Goal: Task Accomplishment & Management: Manage account settings

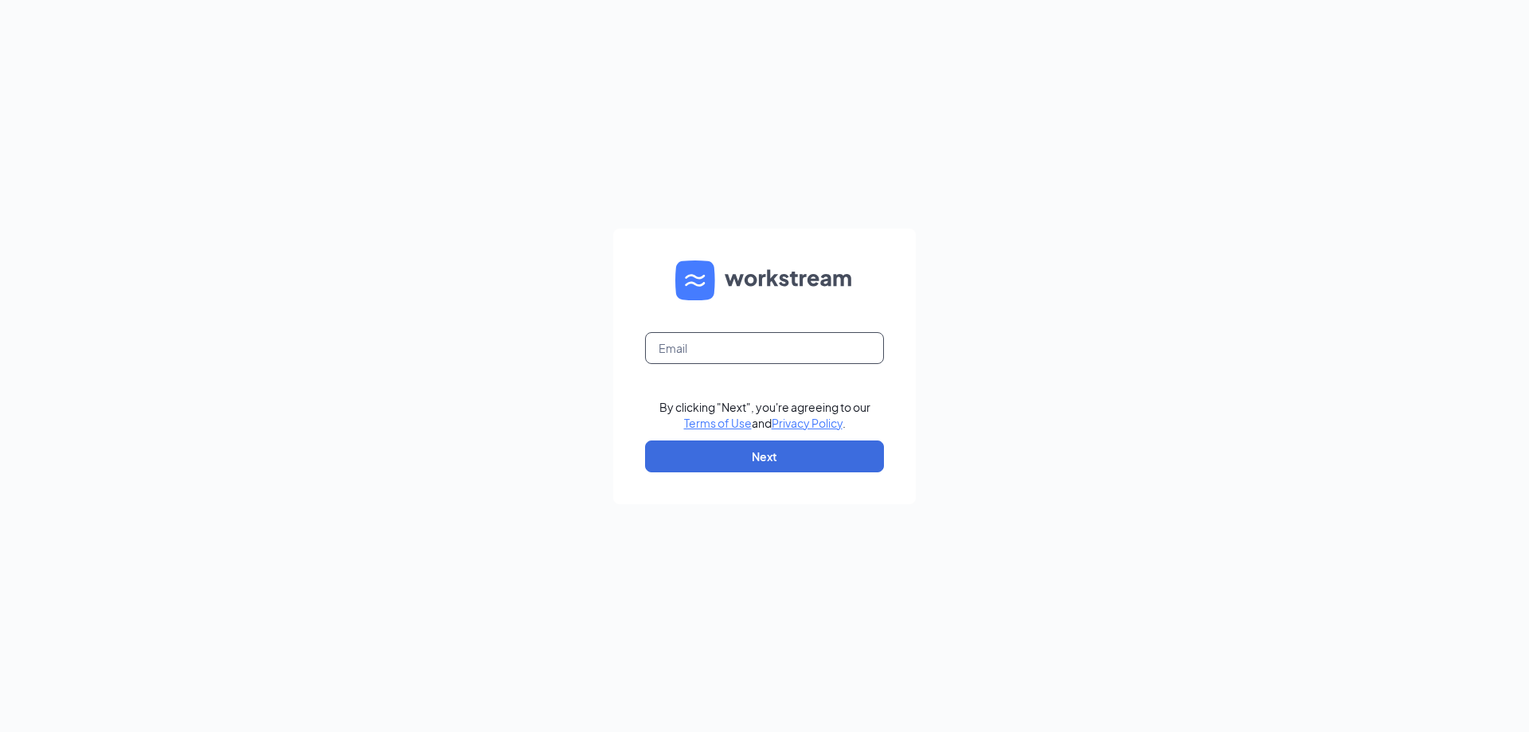
click at [734, 346] on input "text" at bounding box center [764, 348] width 239 height 32
type input "jcr@avantsmgmt.com"
click at [744, 434] on form "jcr@avantsmgmt.com By clicking "Next", you're agreeing to our Terms of Use and …" at bounding box center [764, 365] width 303 height 275
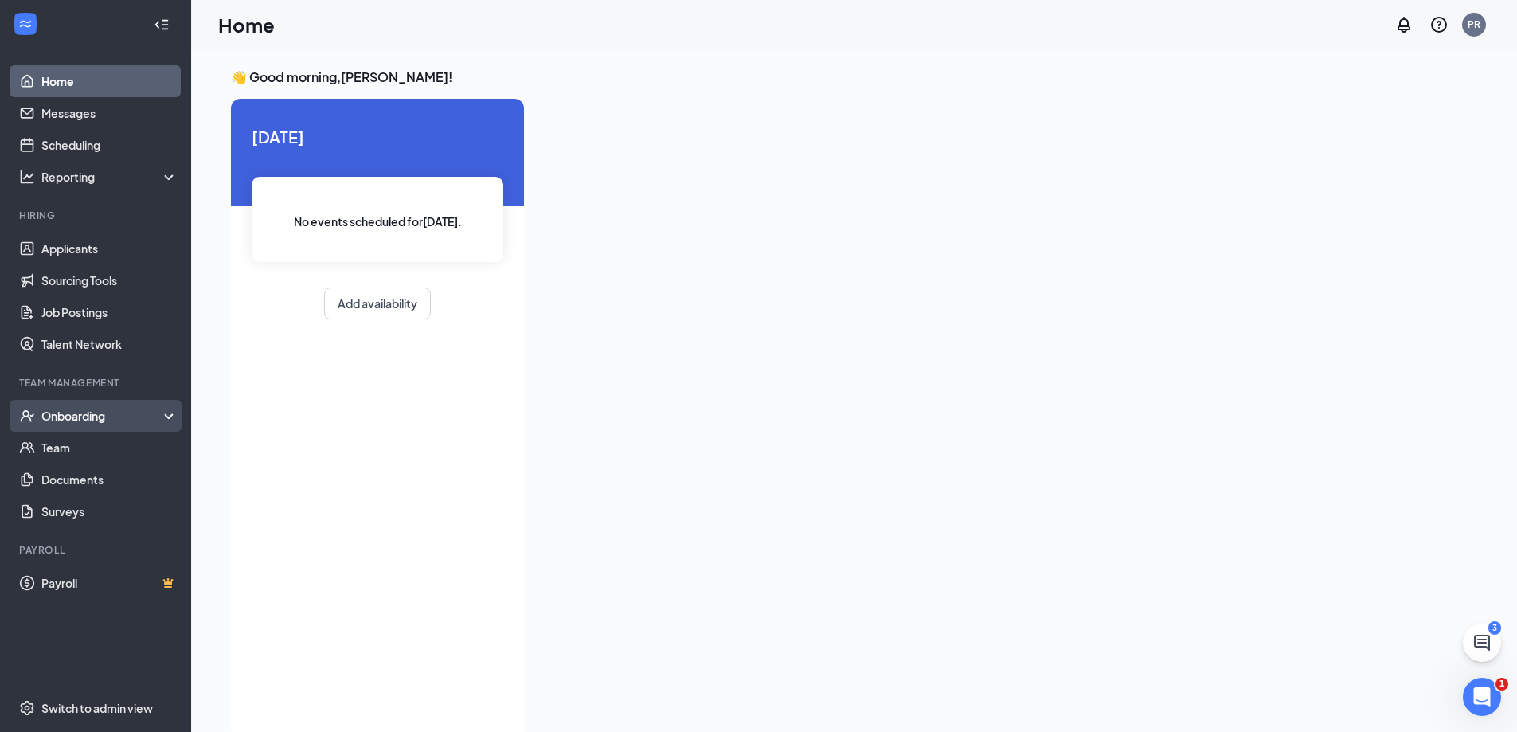
click at [98, 420] on div "Onboarding" at bounding box center [102, 416] width 123 height 16
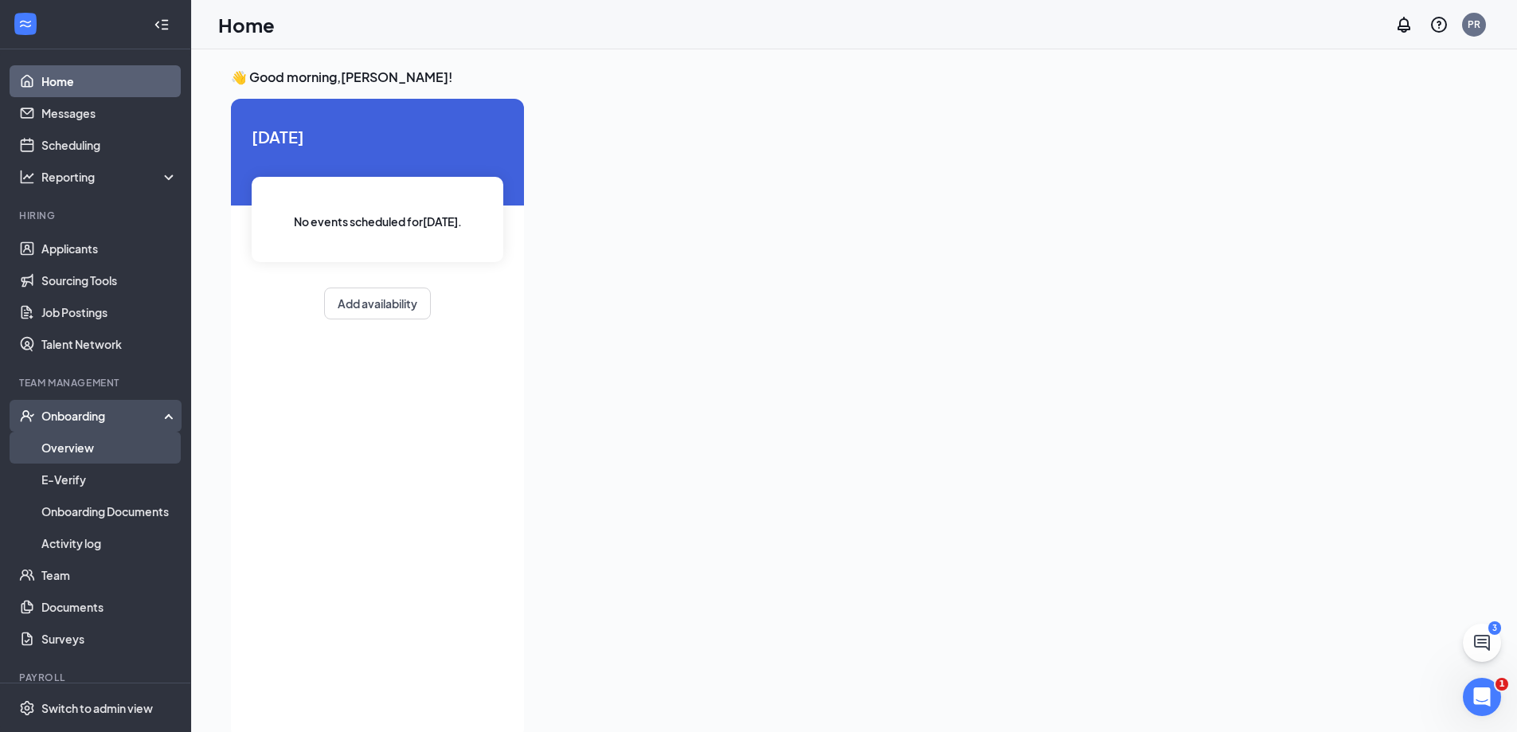
click at [105, 451] on link "Overview" at bounding box center [109, 447] width 136 height 32
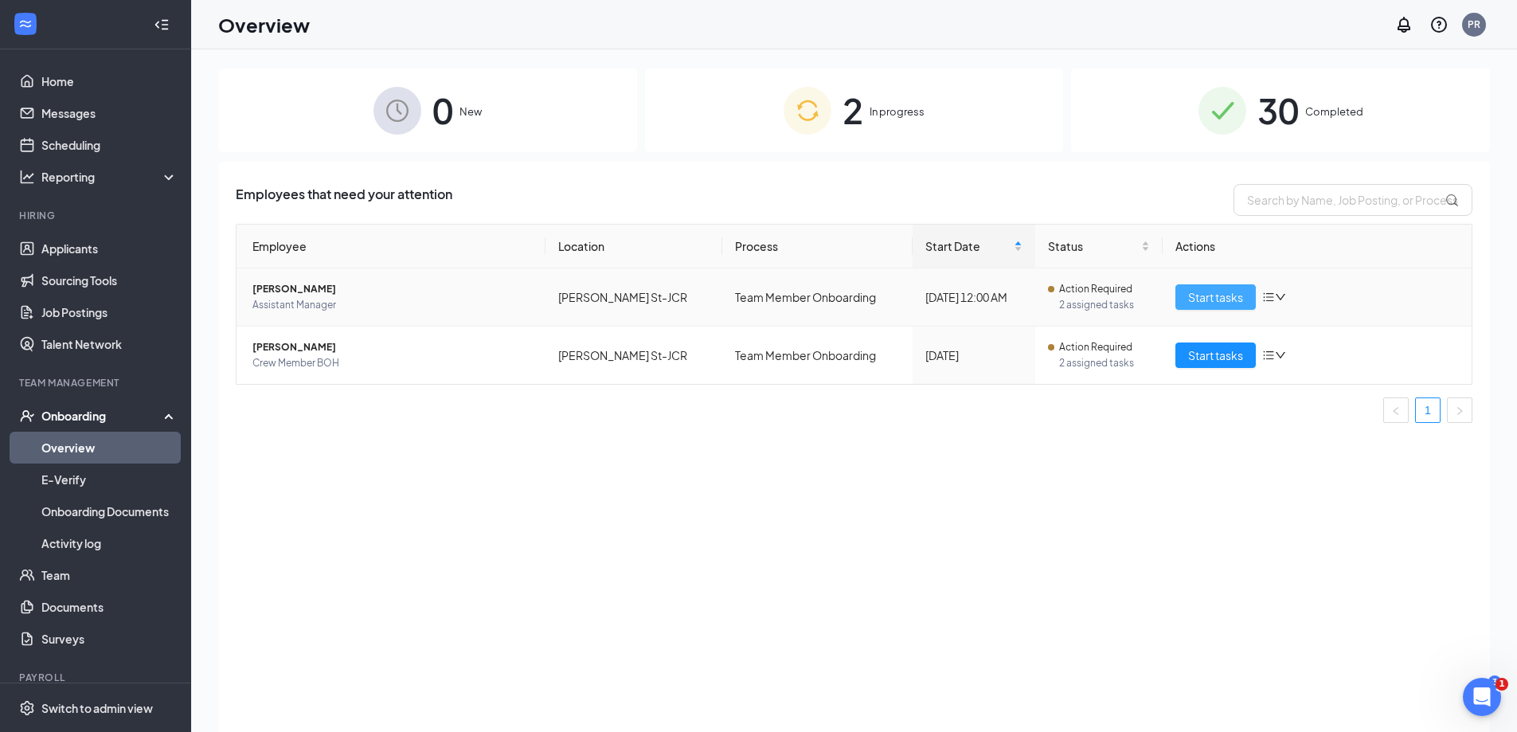
click at [1201, 300] on span "Start tasks" at bounding box center [1215, 297] width 55 height 18
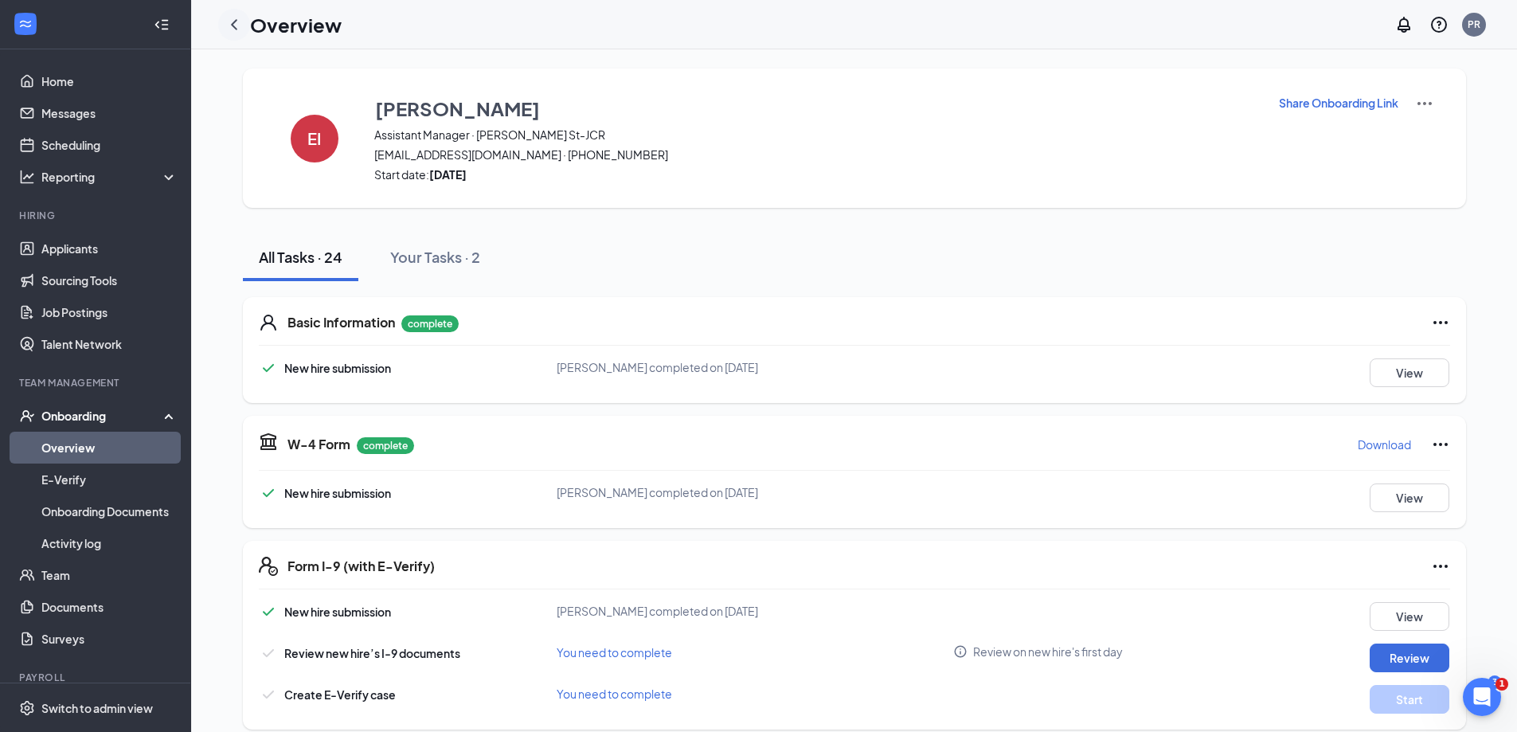
click at [248, 29] on div at bounding box center [234, 25] width 32 height 32
click at [244, 29] on div at bounding box center [234, 25] width 32 height 32
click at [236, 26] on icon "ChevronLeft" at bounding box center [234, 24] width 19 height 19
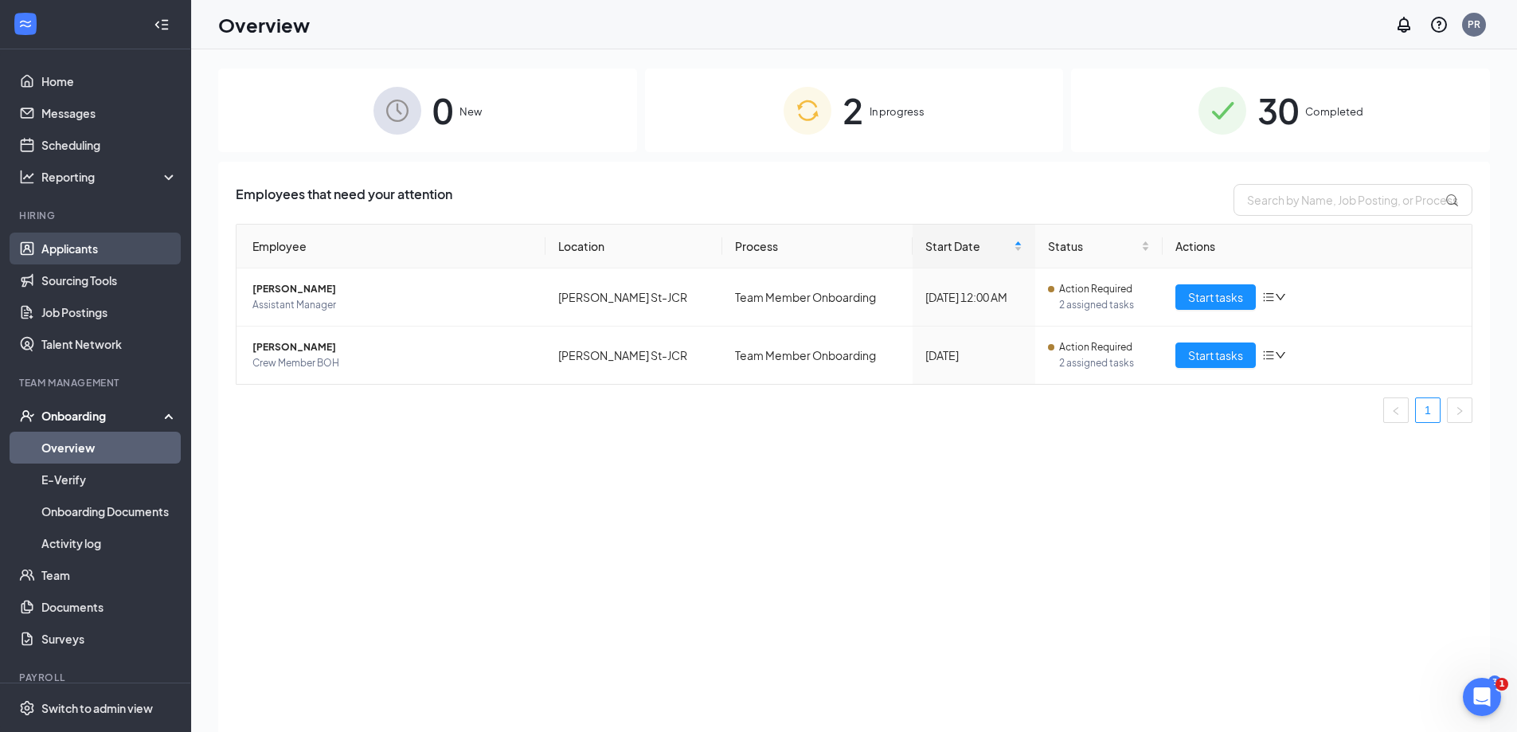
click at [106, 238] on link "Applicants" at bounding box center [109, 248] width 136 height 32
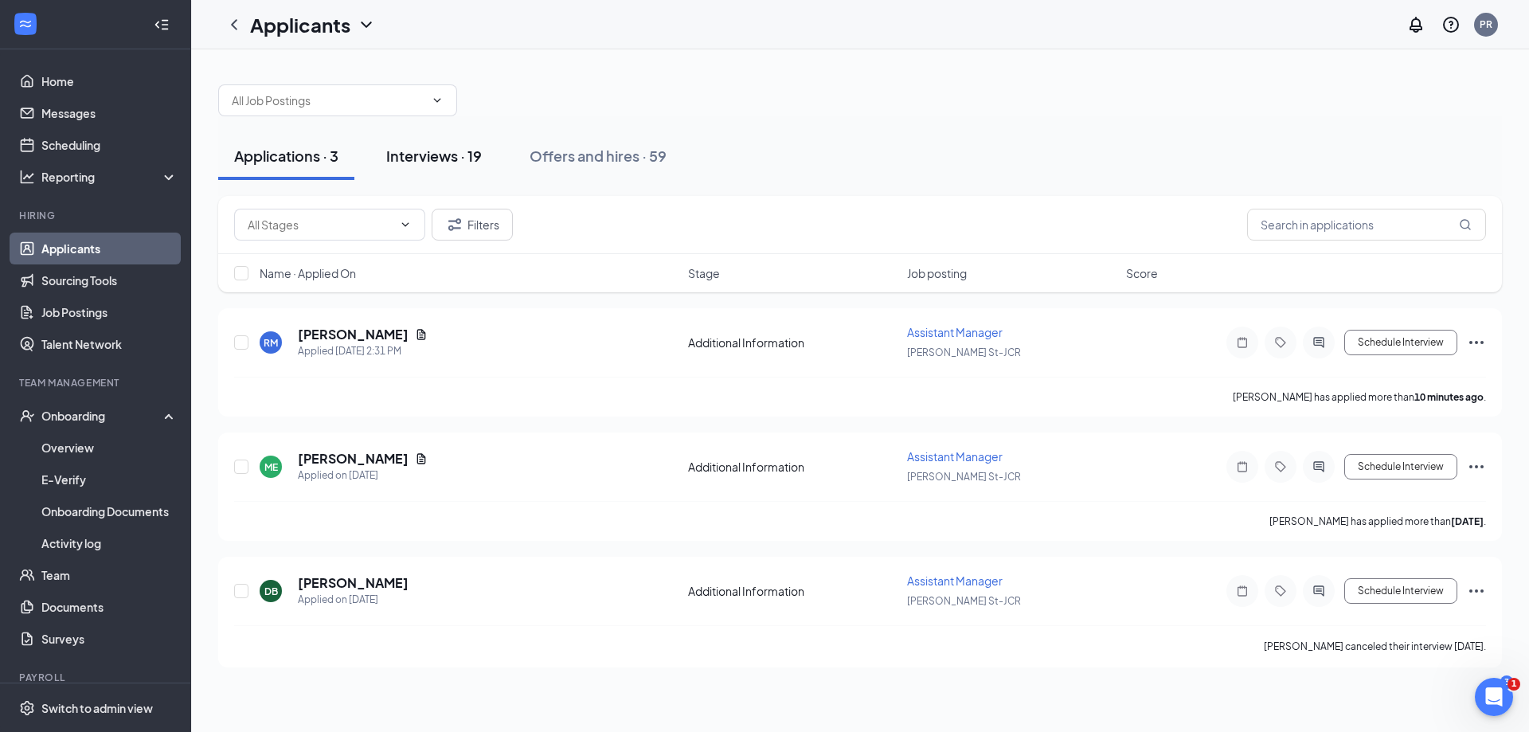
click at [411, 162] on div "Interviews · 19" at bounding box center [434, 156] width 96 height 20
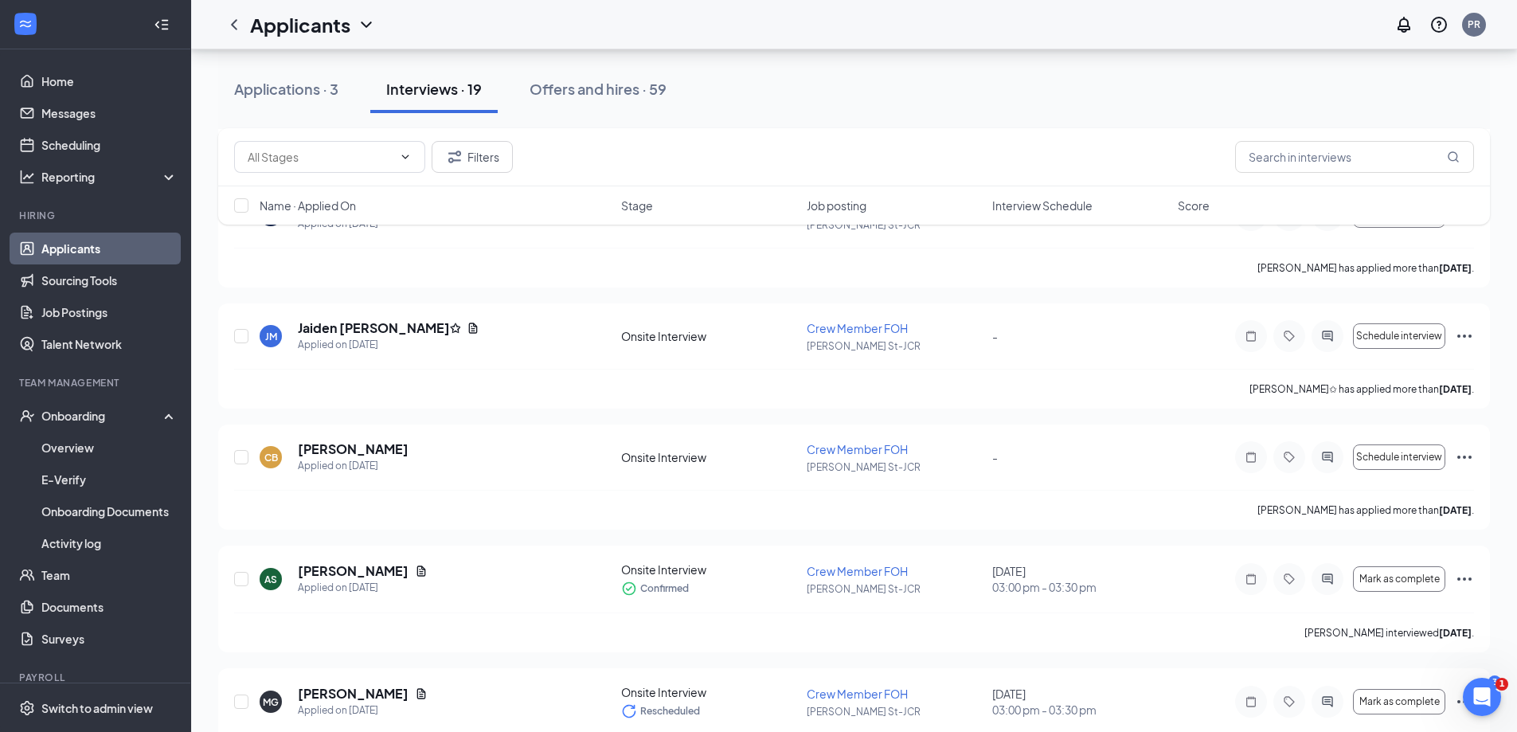
scroll to position [1892, 0]
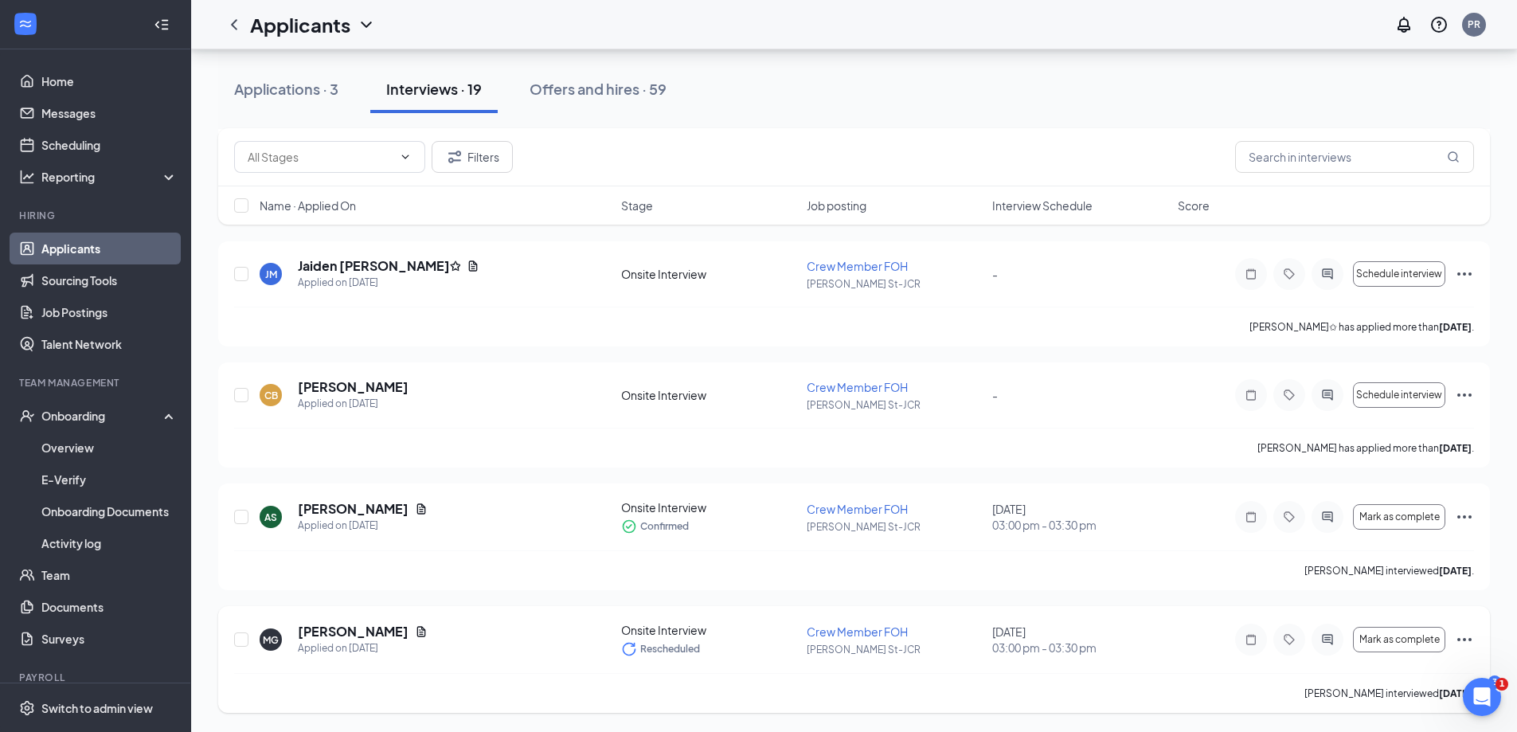
click at [1473, 643] on icon "Ellipses" at bounding box center [1463, 639] width 19 height 19
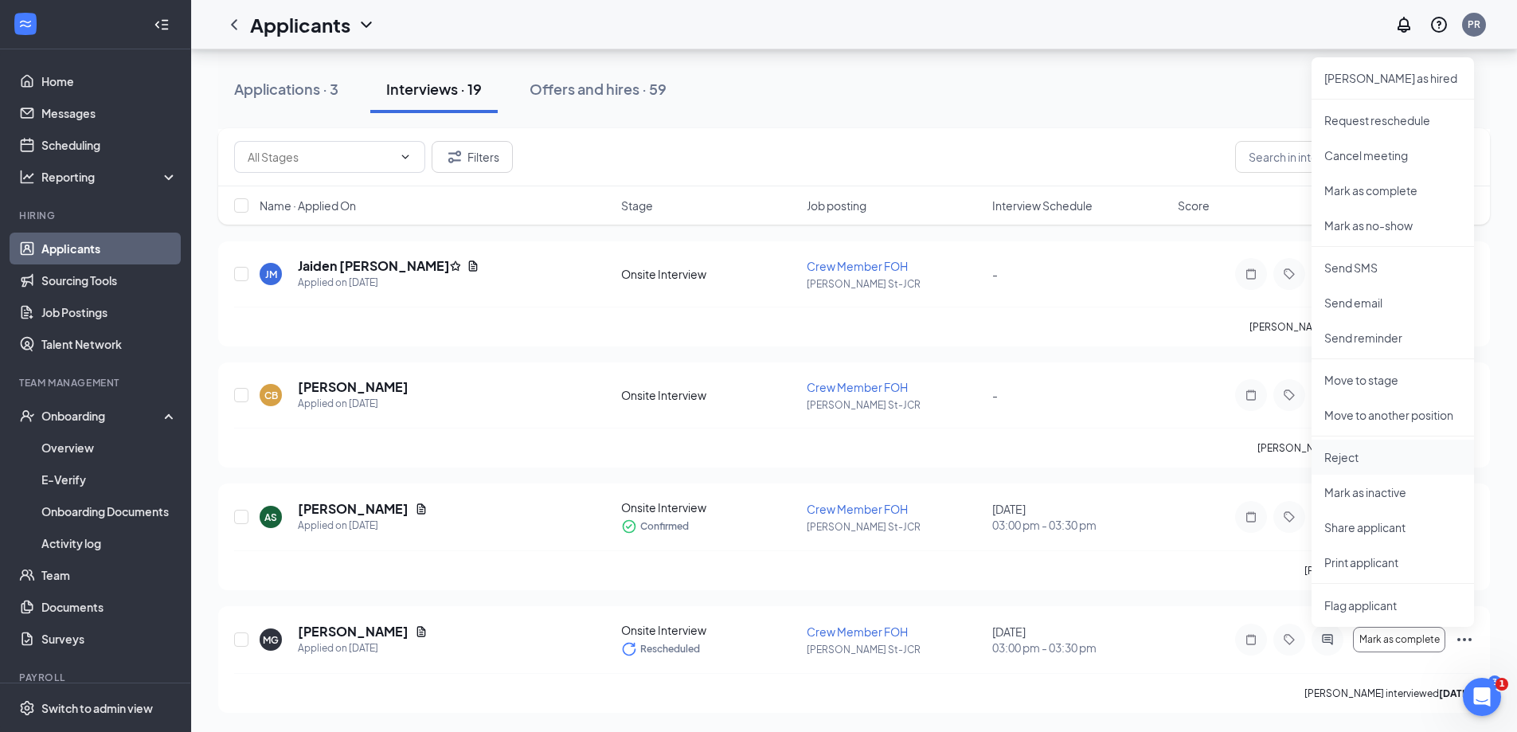
click at [1352, 461] on p "Reject" at bounding box center [1392, 457] width 137 height 16
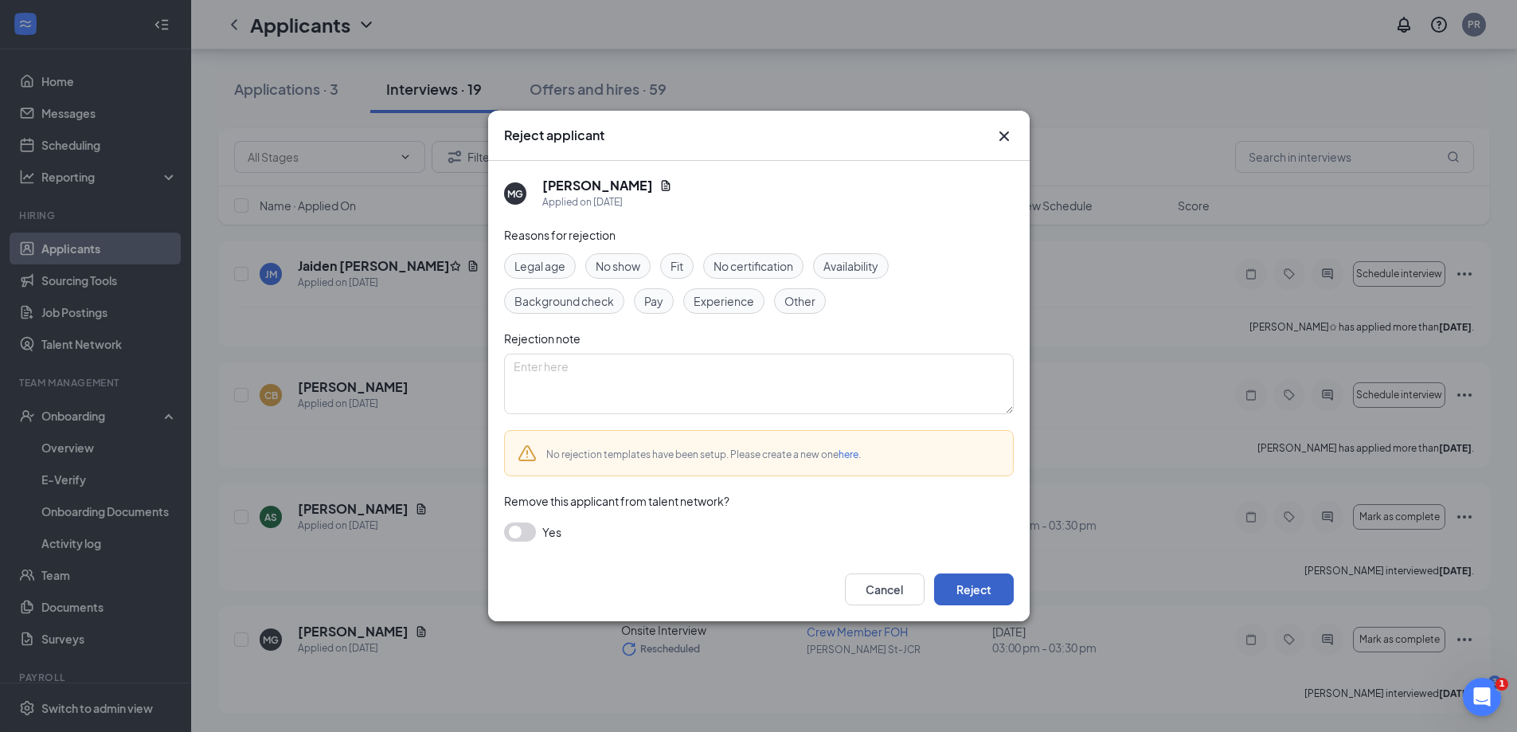
click at [951, 592] on button "Reject" at bounding box center [974, 589] width 80 height 32
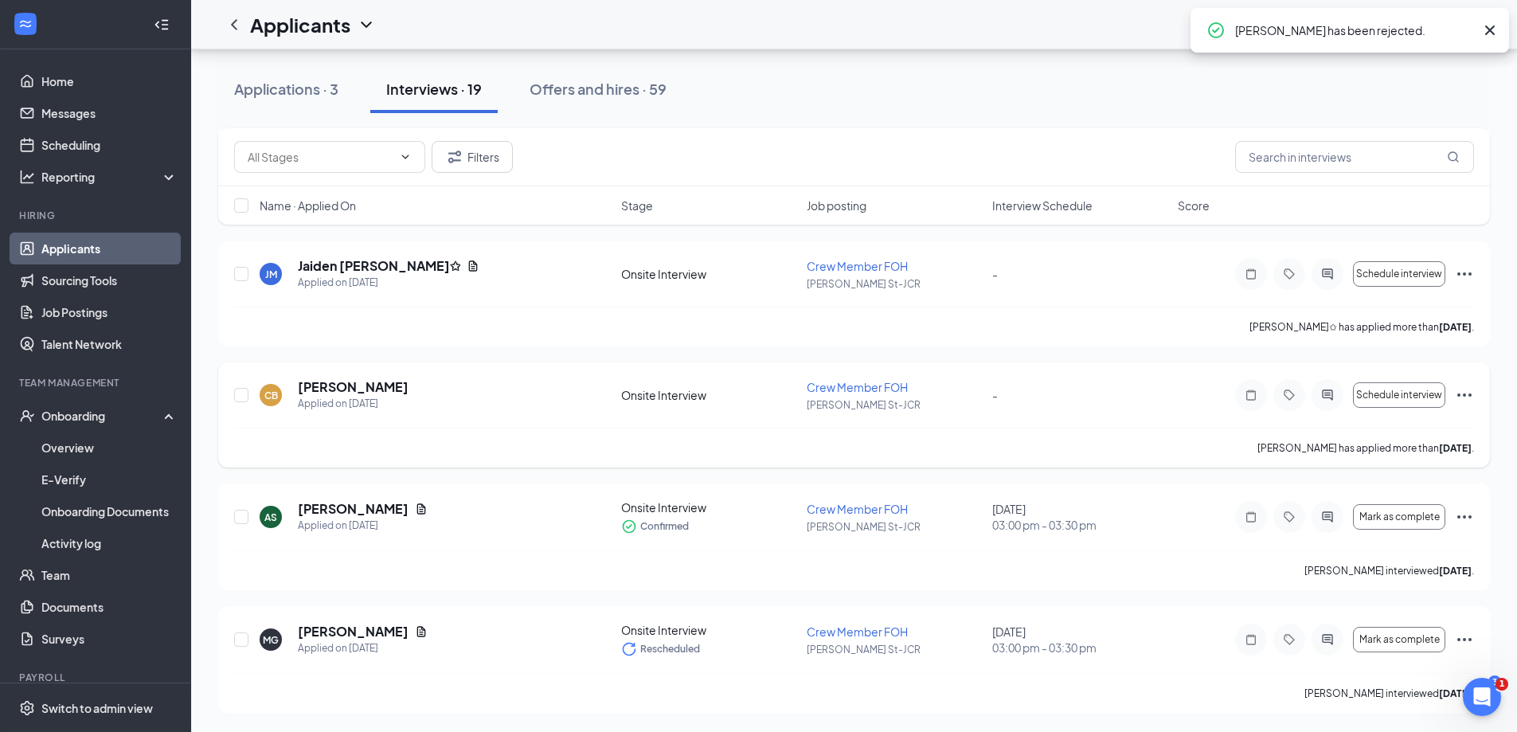
scroll to position [1769, 0]
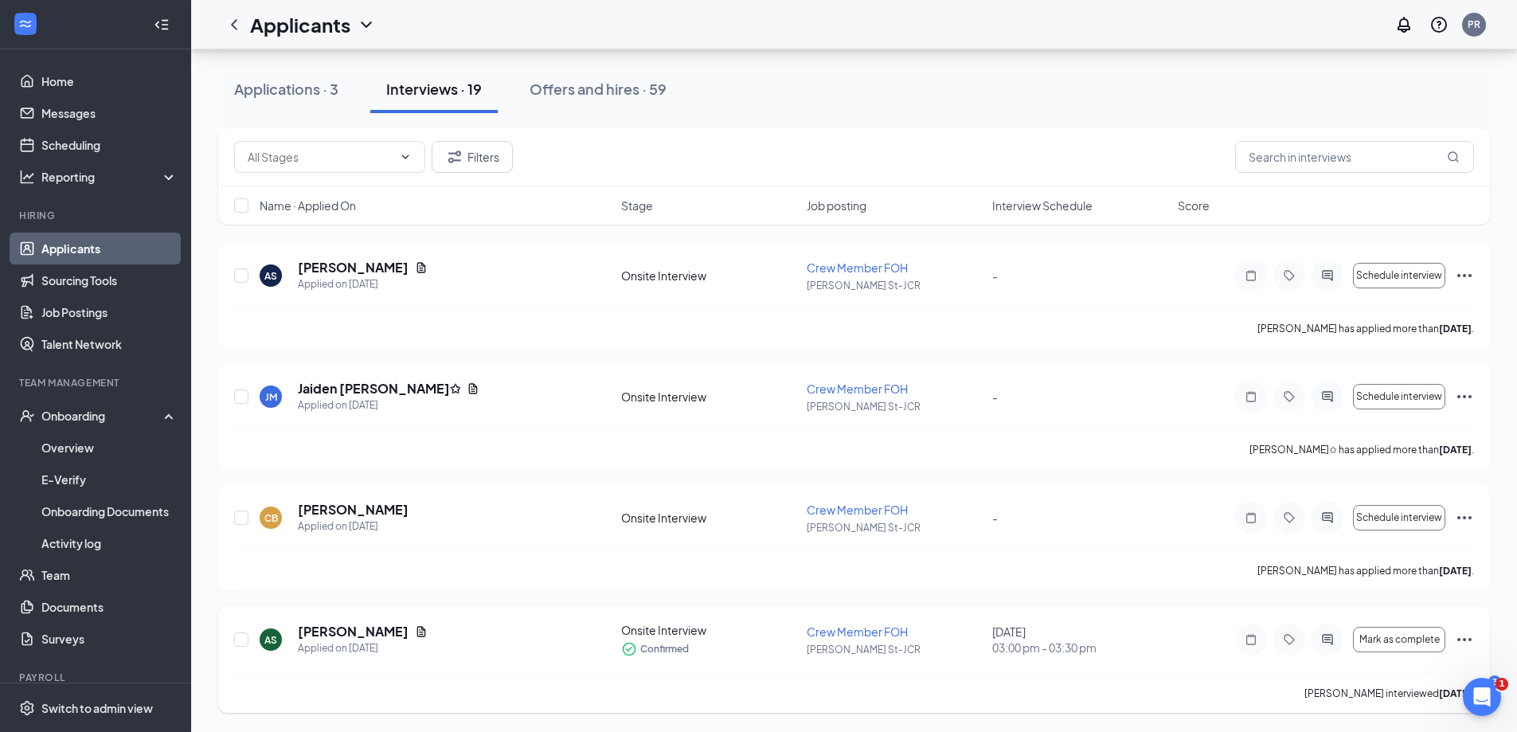
click at [1454, 638] on icon "Ellipses" at bounding box center [1463, 639] width 19 height 19
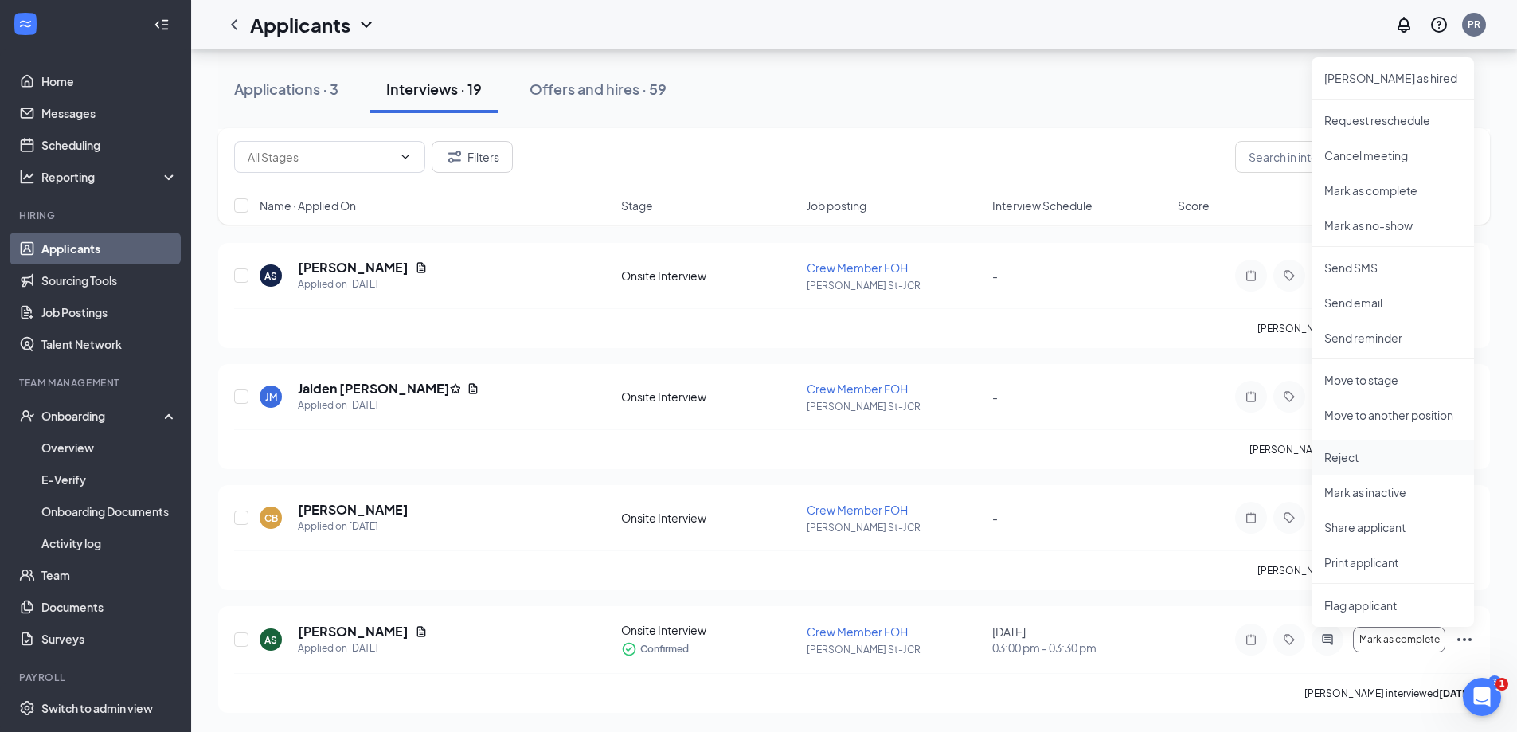
click at [1378, 445] on li "Reject" at bounding box center [1392, 456] width 162 height 35
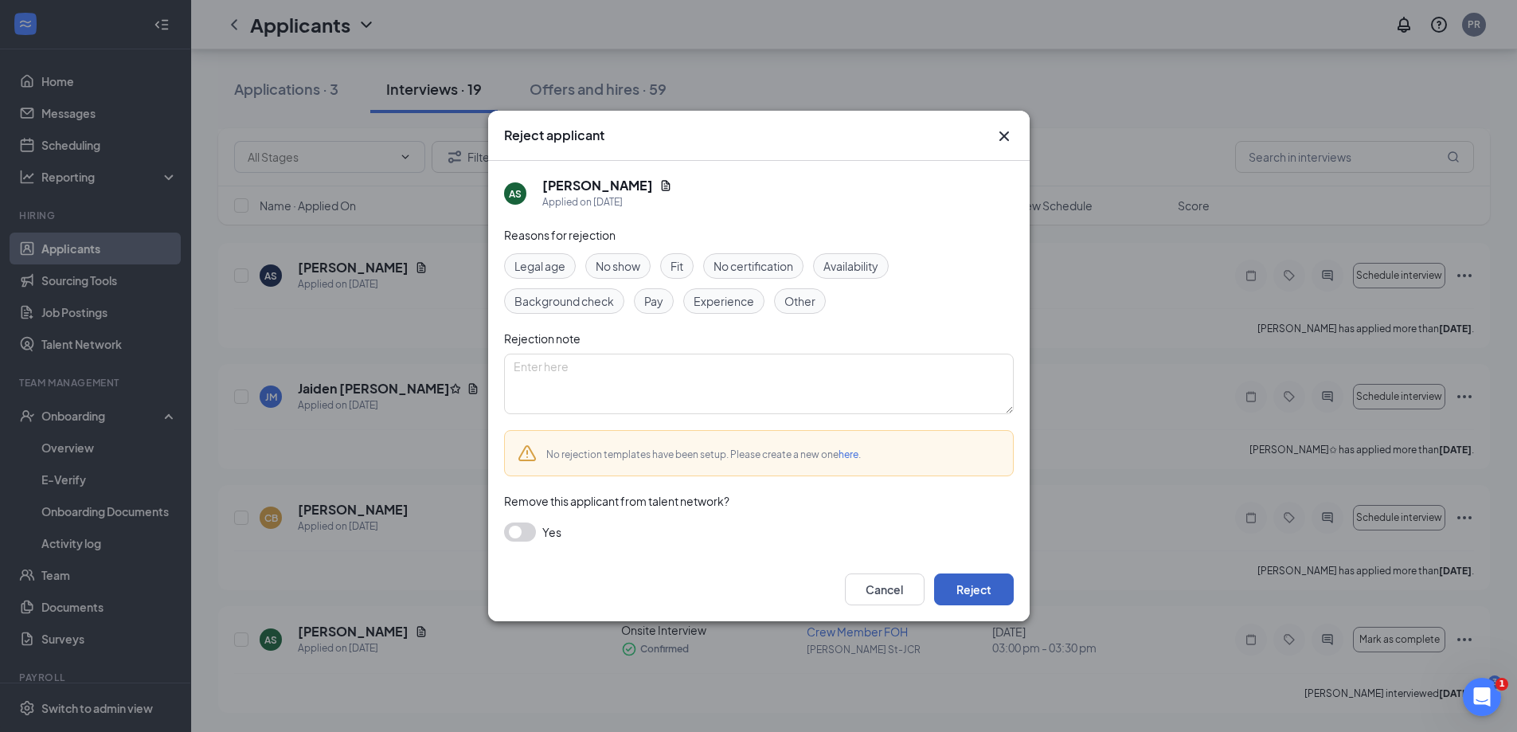
click at [991, 581] on button "Reject" at bounding box center [974, 589] width 80 height 32
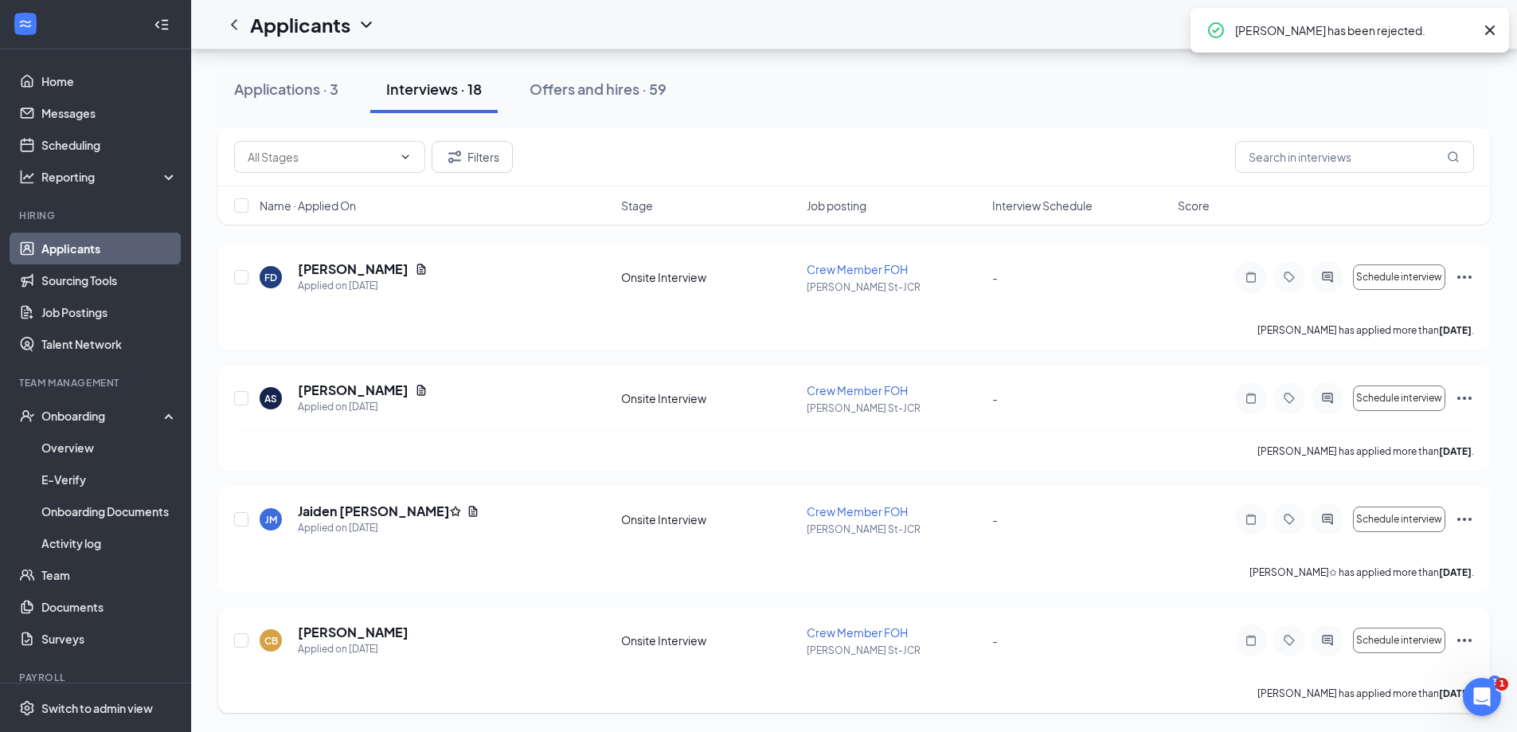
scroll to position [1646, 0]
click at [1459, 641] on icon "Ellipses" at bounding box center [1464, 639] width 14 height 3
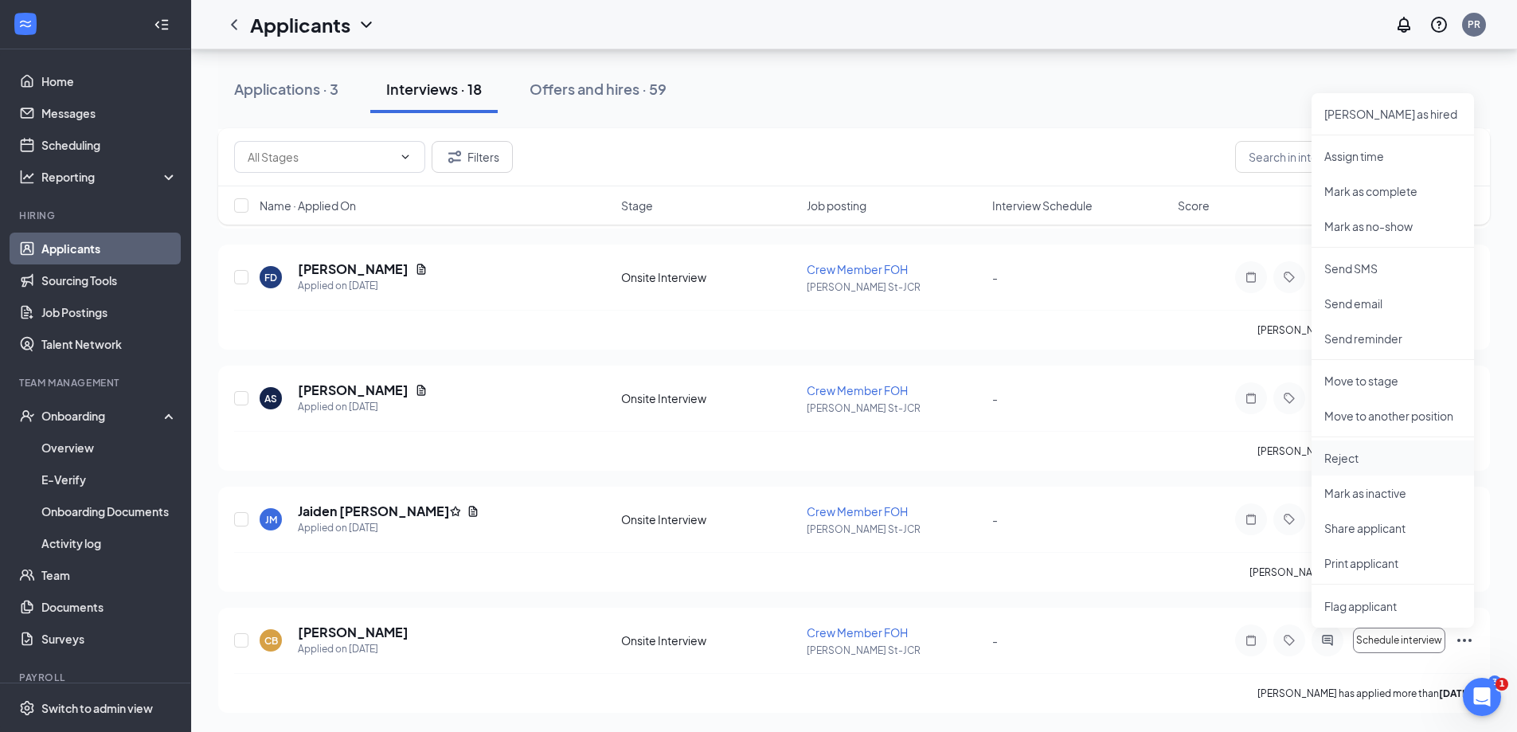
click at [1348, 457] on p "Reject" at bounding box center [1392, 458] width 137 height 16
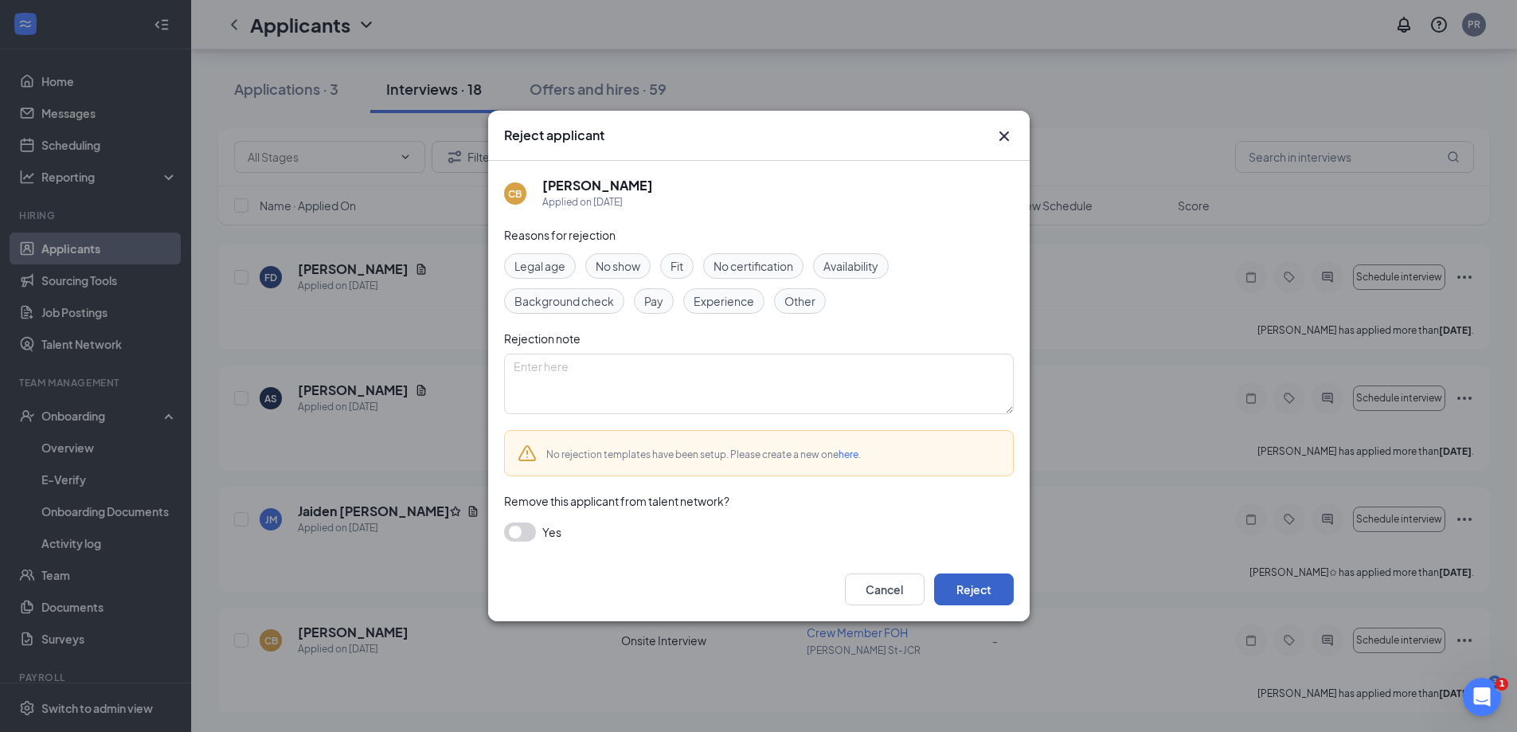
click at [974, 580] on button "Reject" at bounding box center [974, 589] width 80 height 32
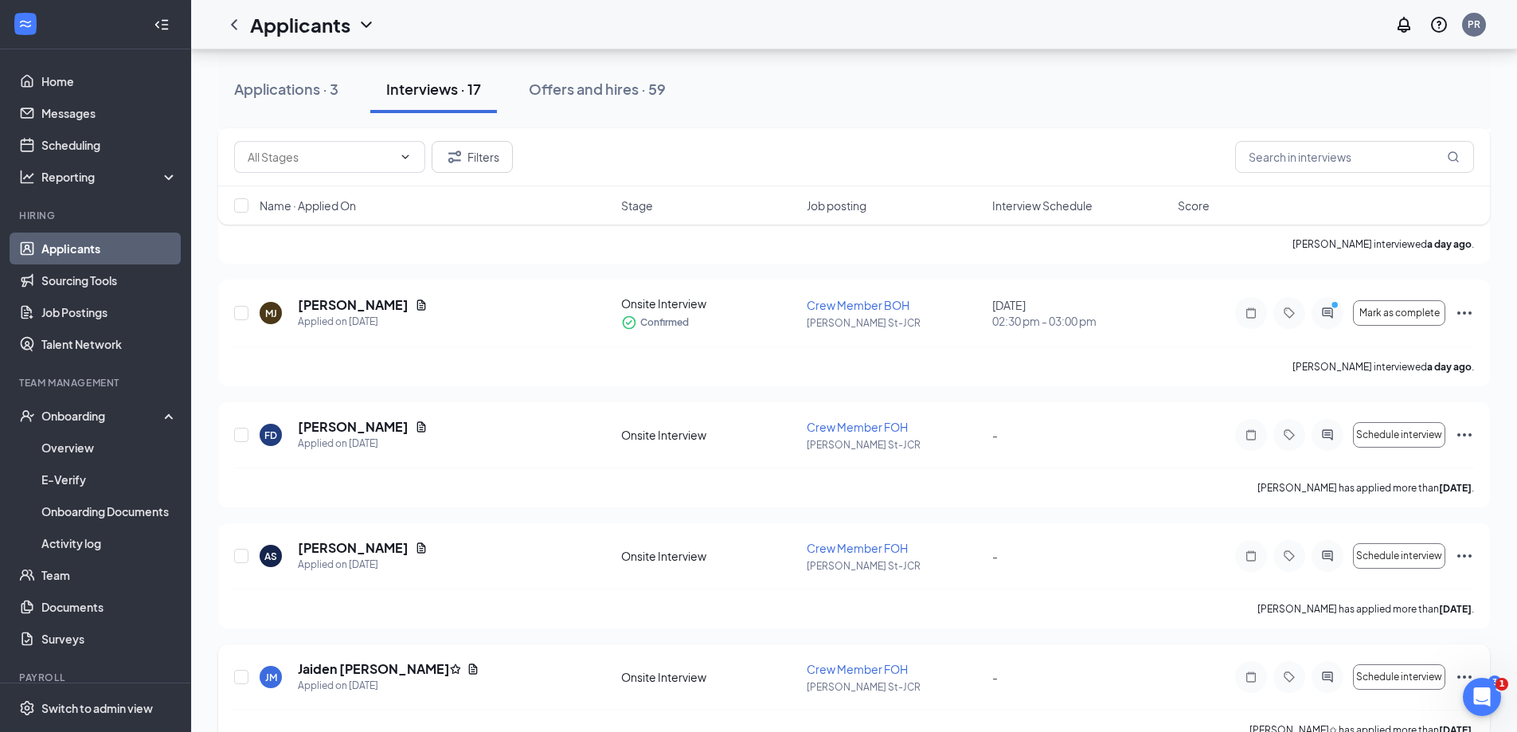
scroll to position [1648, 0]
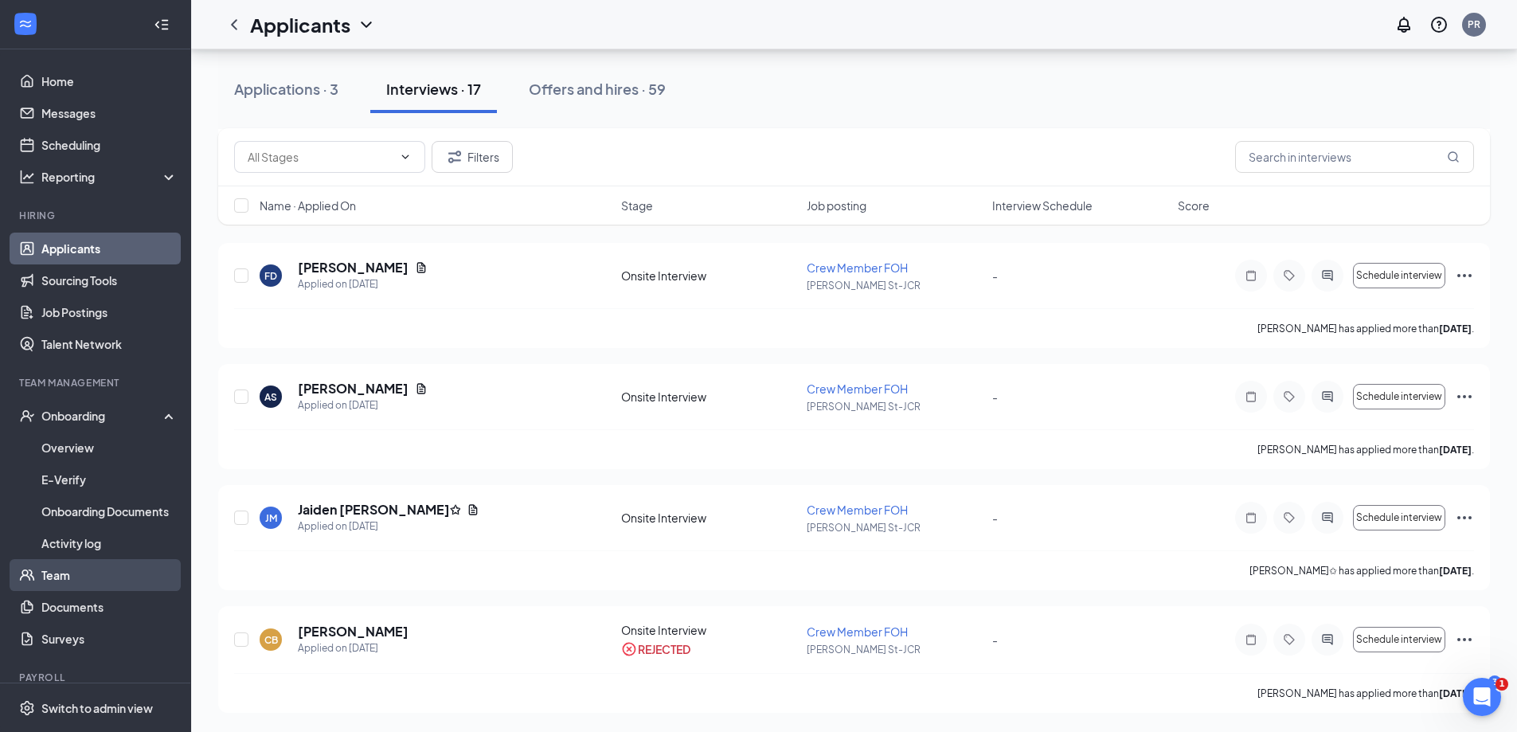
click at [88, 580] on link "Team" at bounding box center [109, 575] width 136 height 32
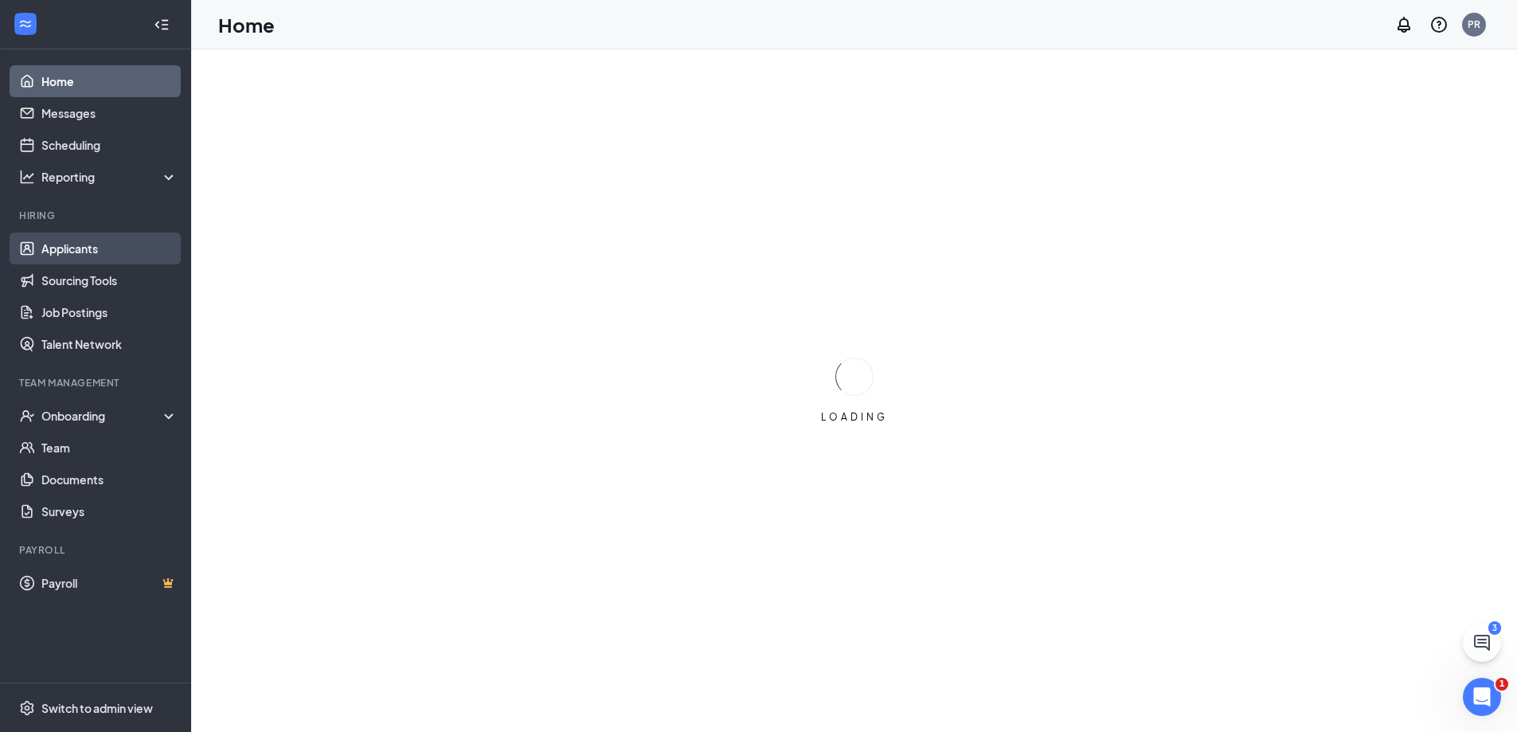
click at [119, 251] on link "Applicants" at bounding box center [109, 248] width 136 height 32
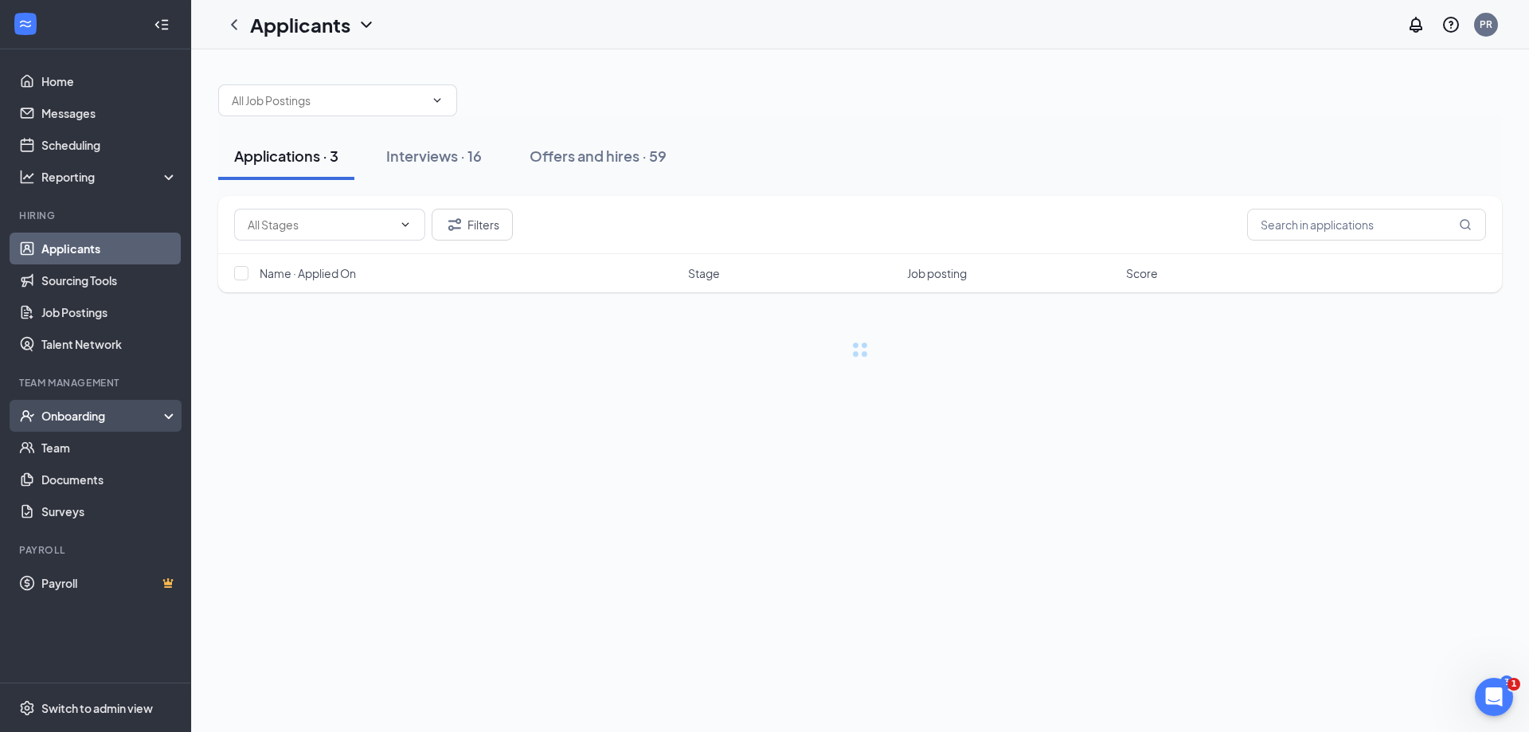
click at [125, 400] on div "Onboarding" at bounding box center [95, 416] width 191 height 32
click at [124, 408] on div "Onboarding" at bounding box center [102, 416] width 123 height 16
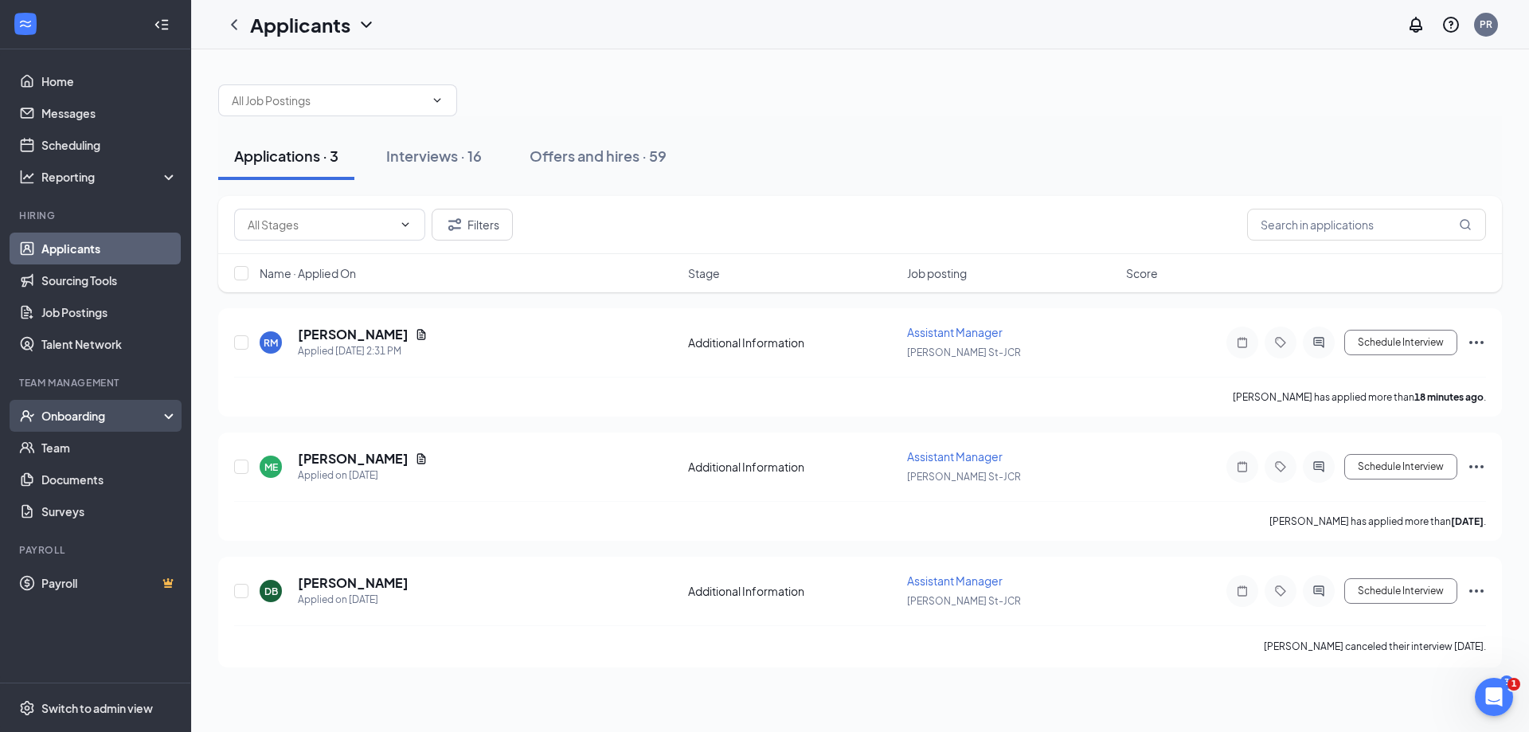
click at [124, 408] on div "Onboarding" at bounding box center [102, 416] width 123 height 16
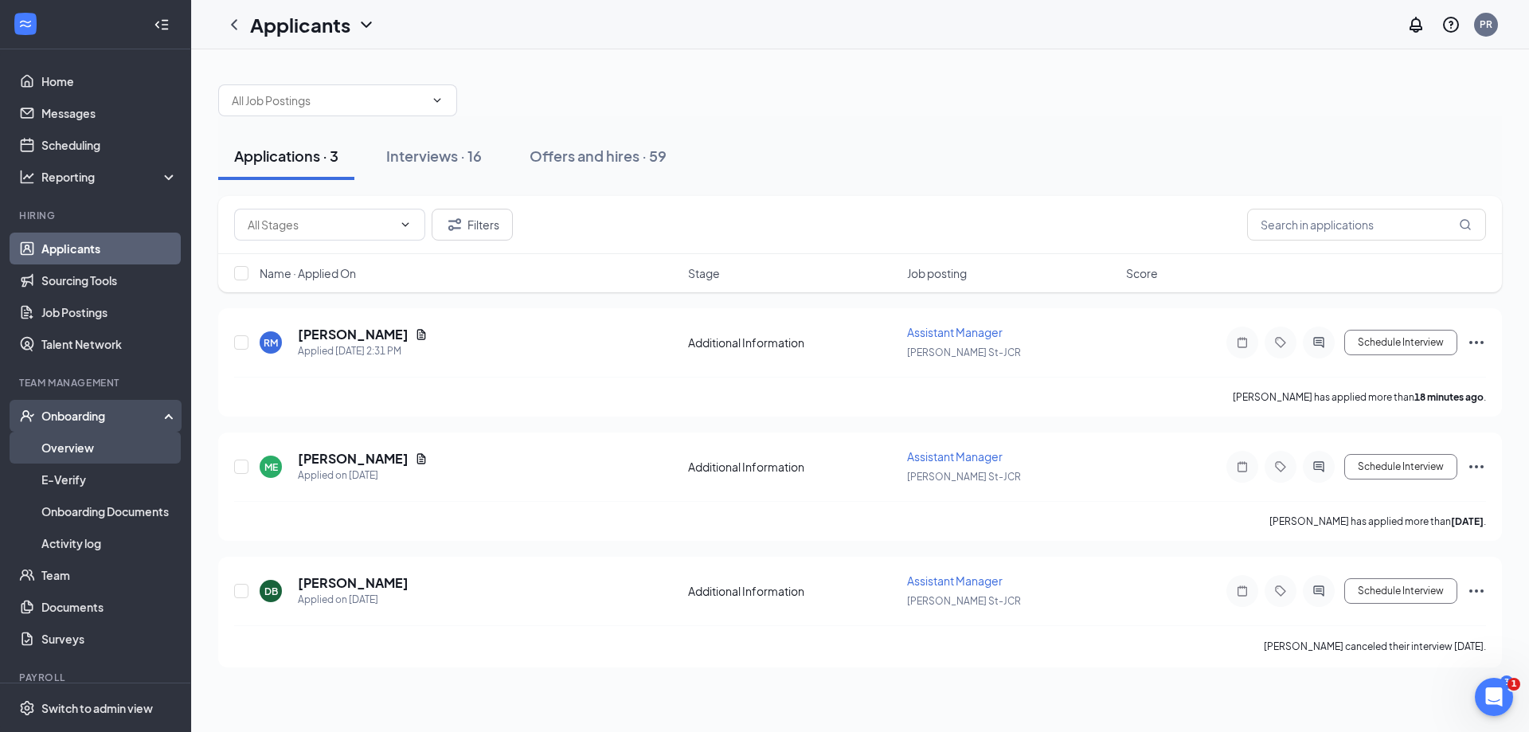
click at [115, 437] on link "Overview" at bounding box center [109, 447] width 136 height 32
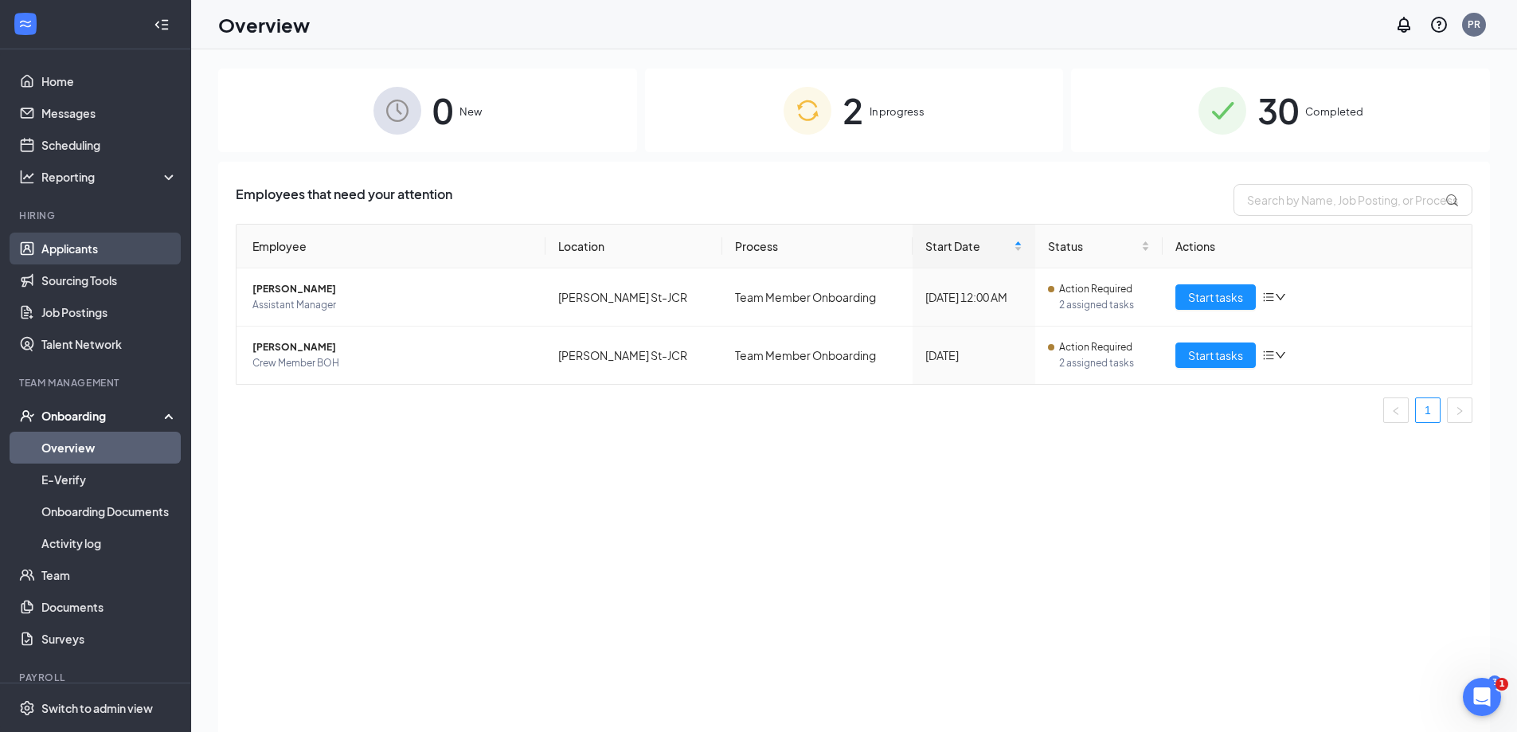
click at [51, 240] on link "Applicants" at bounding box center [109, 248] width 136 height 32
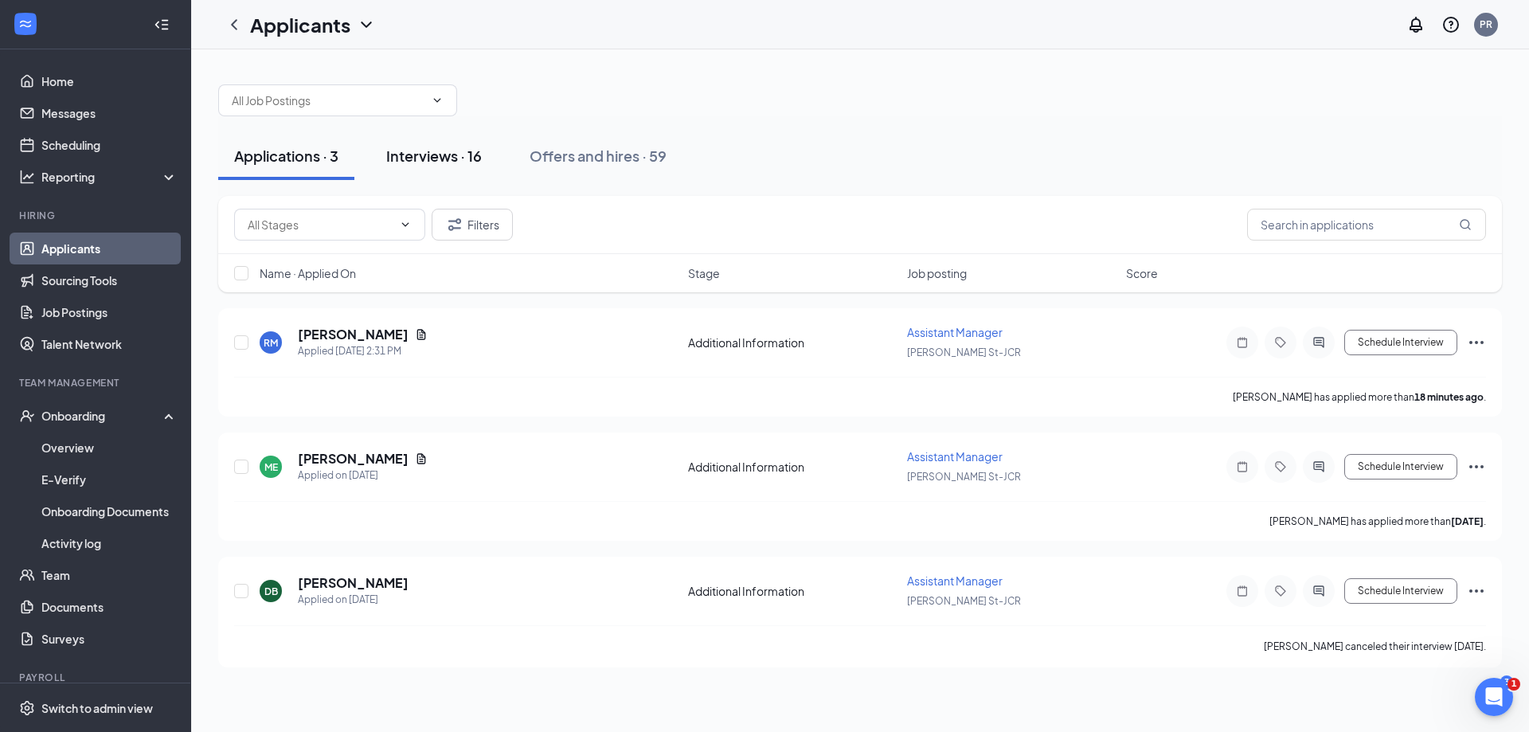
click at [447, 154] on div "Interviews · 16" at bounding box center [434, 156] width 96 height 20
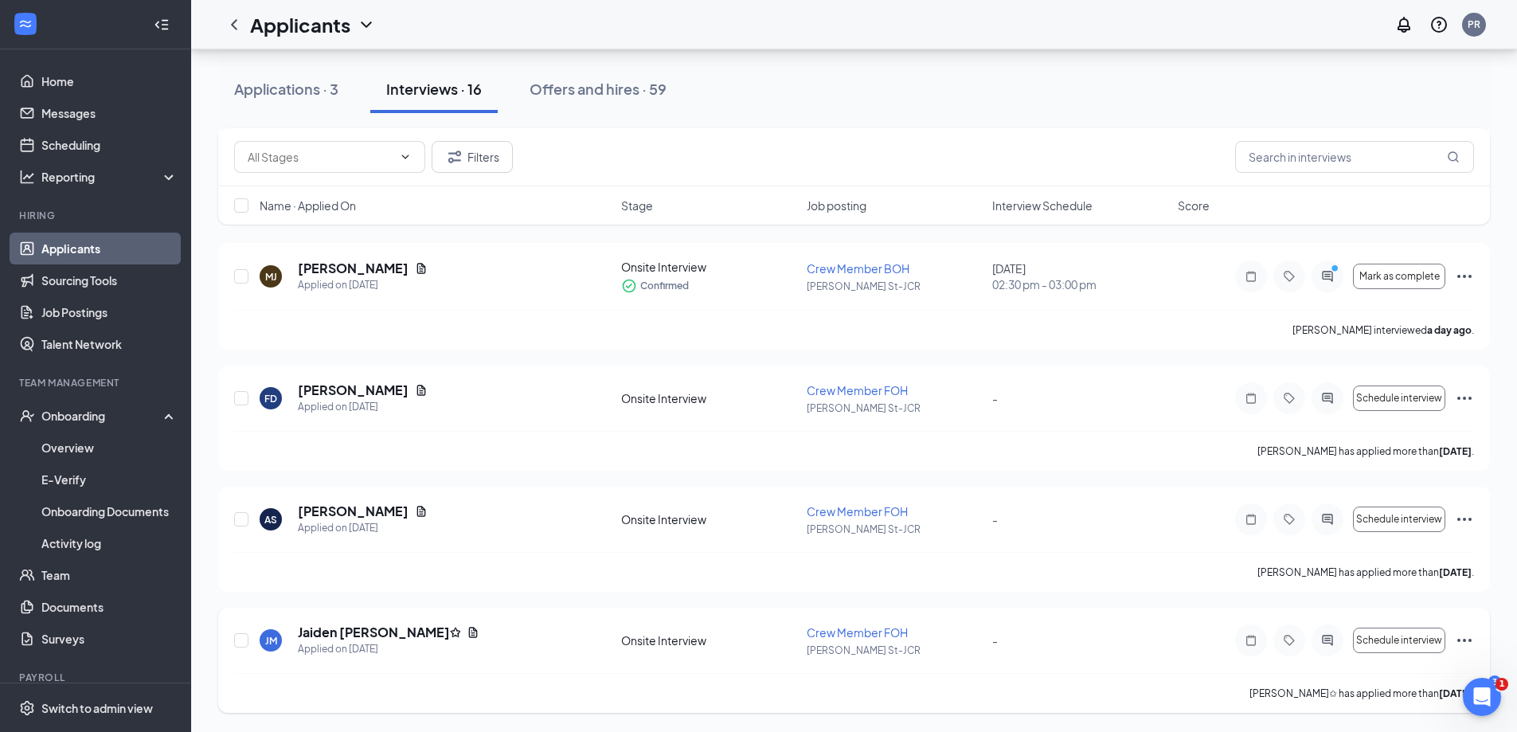
scroll to position [1207, 0]
